Goal: Answer question/provide support

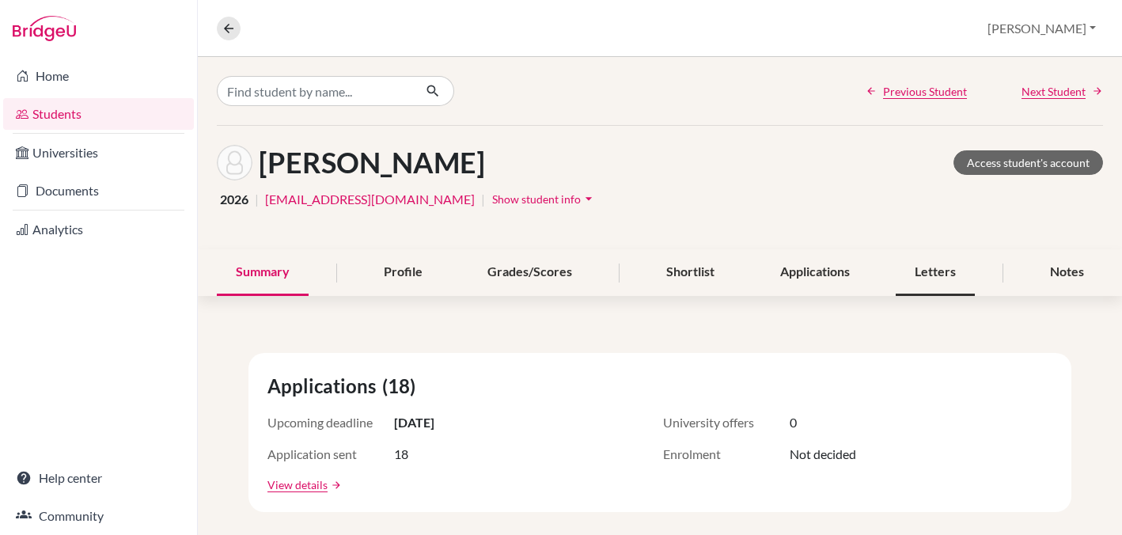
click at [933, 271] on div "Letters" at bounding box center [935, 272] width 79 height 47
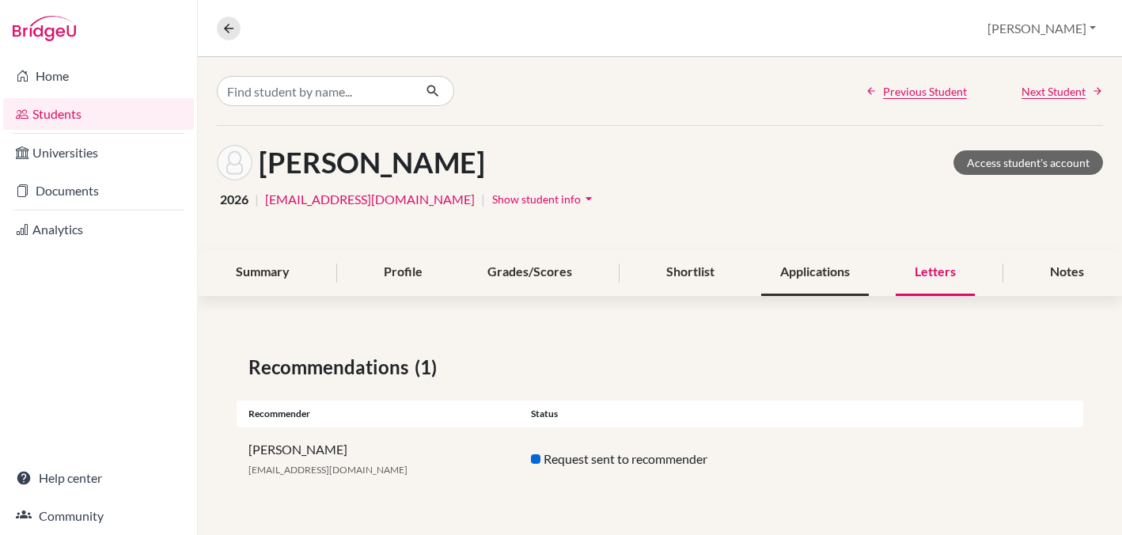
click at [817, 268] on div "Applications" at bounding box center [815, 272] width 108 height 47
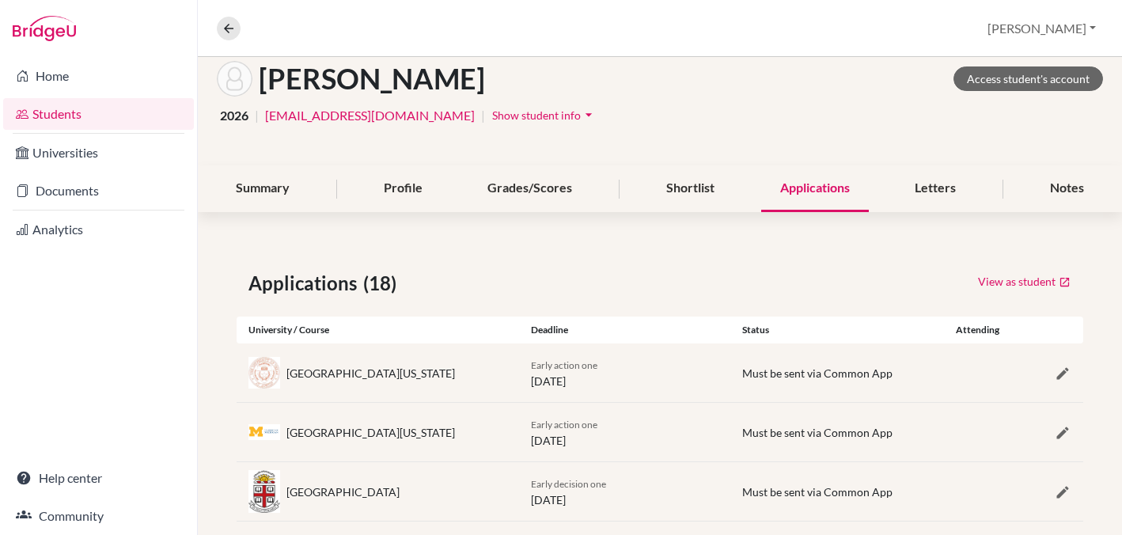
scroll to position [55, 0]
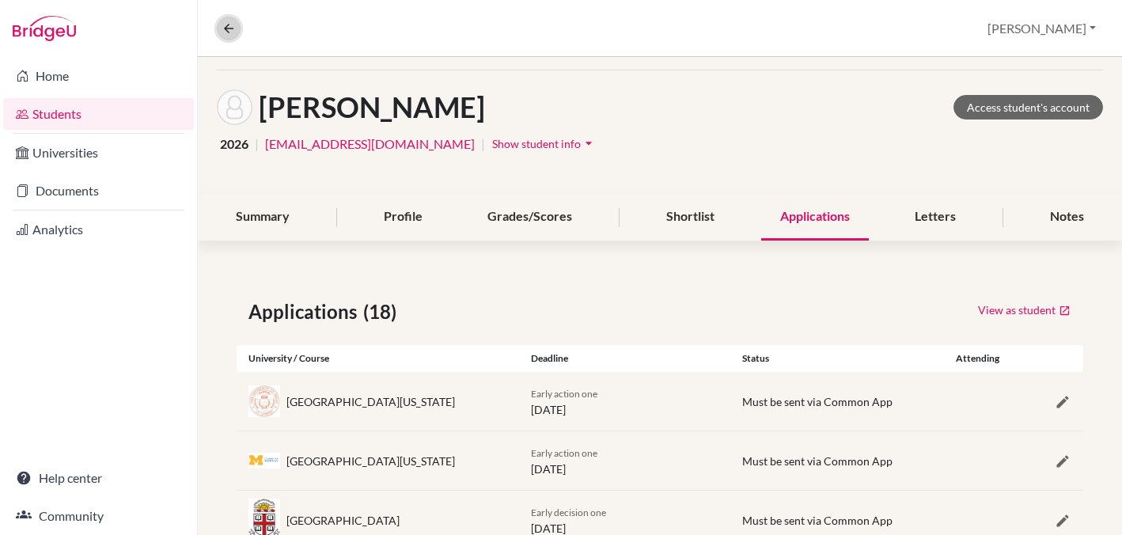
click at [226, 25] on icon at bounding box center [229, 28] width 14 height 14
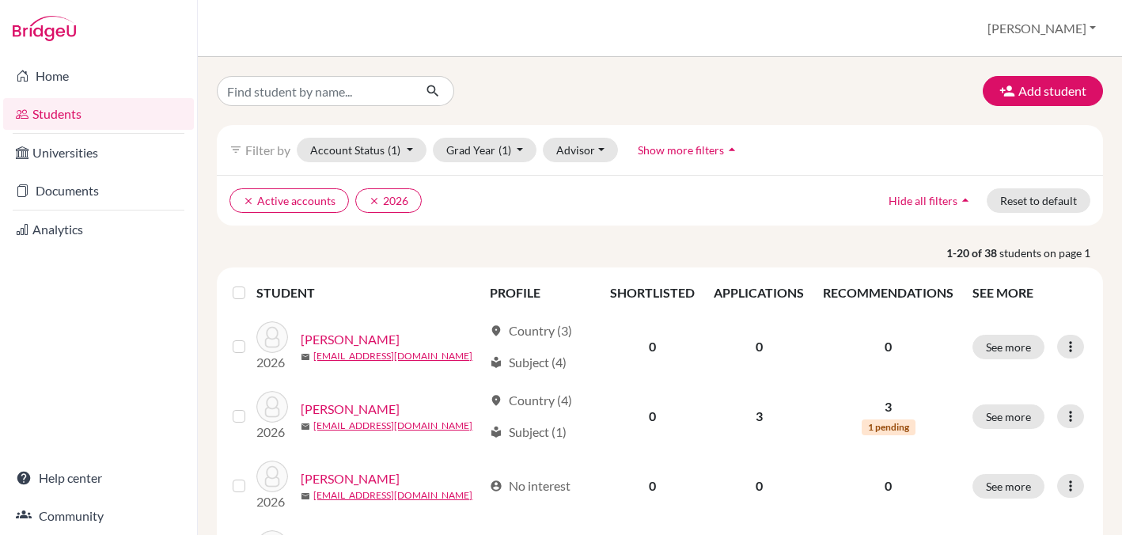
click at [68, 112] on link "Students" at bounding box center [98, 114] width 191 height 32
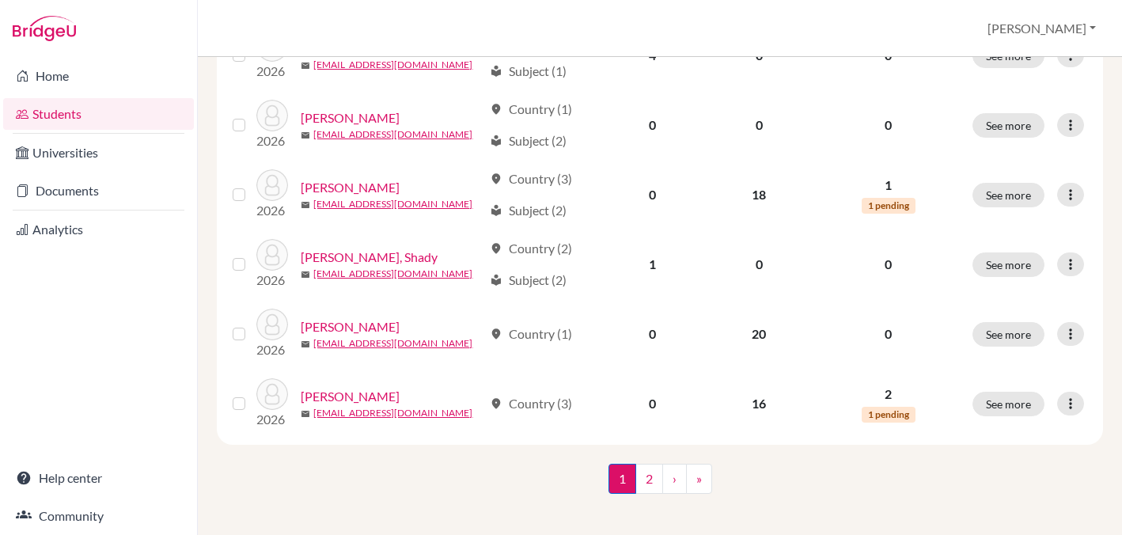
scroll to position [1276, 0]
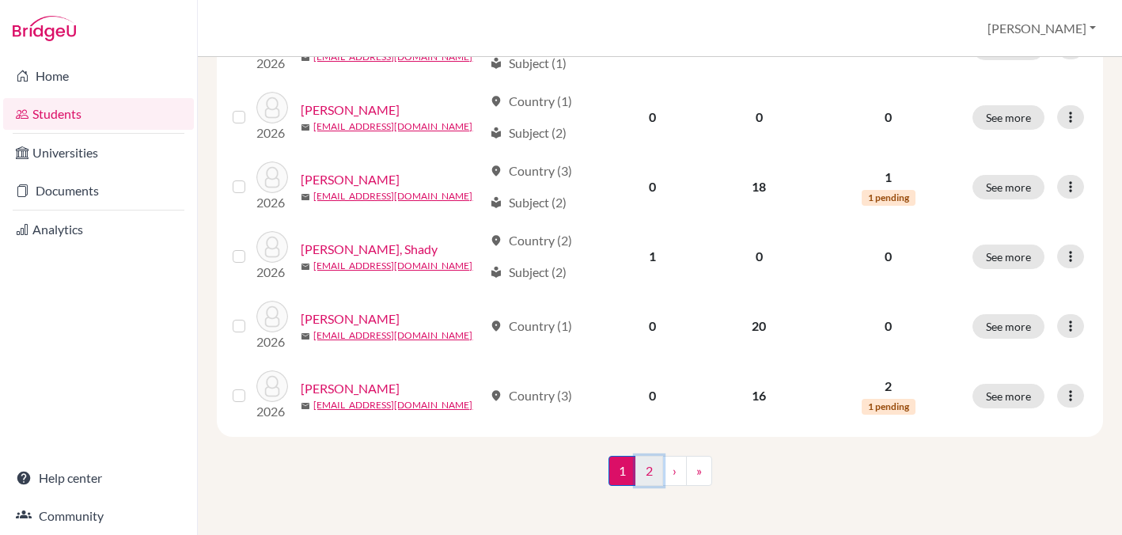
click at [650, 464] on link "2" at bounding box center [650, 471] width 28 height 30
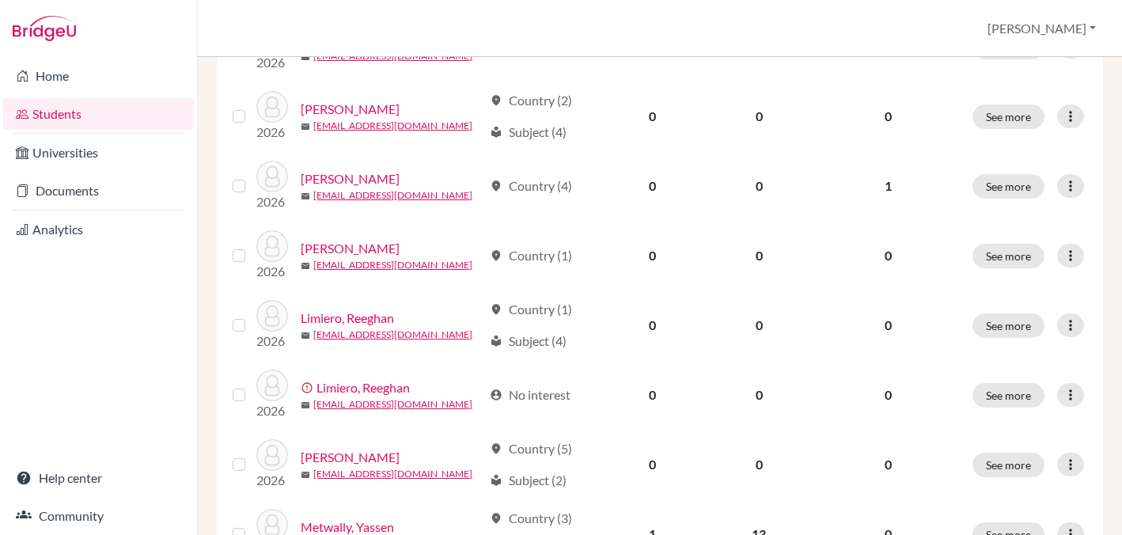
scroll to position [389, 0]
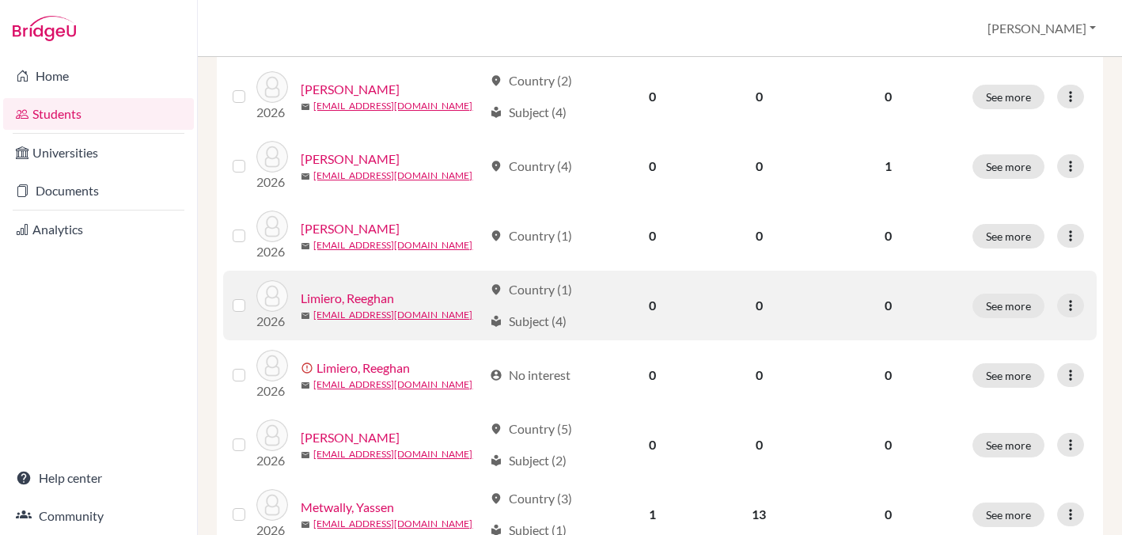
click at [362, 296] on link "Limiero, Reeghan" at bounding box center [347, 298] width 93 height 19
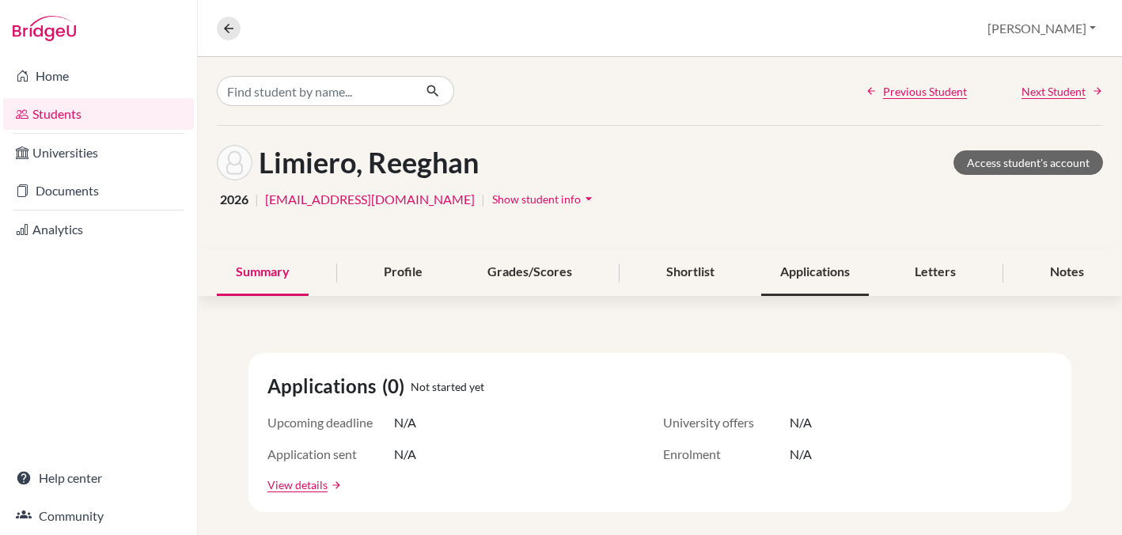
click at [800, 273] on div "Applications" at bounding box center [815, 272] width 108 height 47
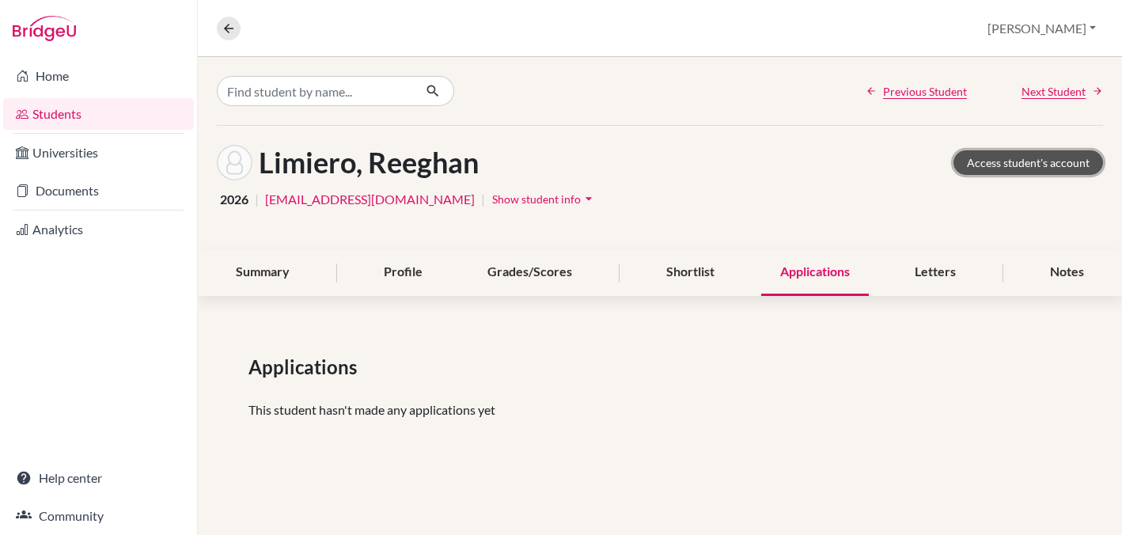
click at [1009, 163] on link "Access student's account" at bounding box center [1029, 162] width 150 height 25
